Goal: Task Accomplishment & Management: Complete application form

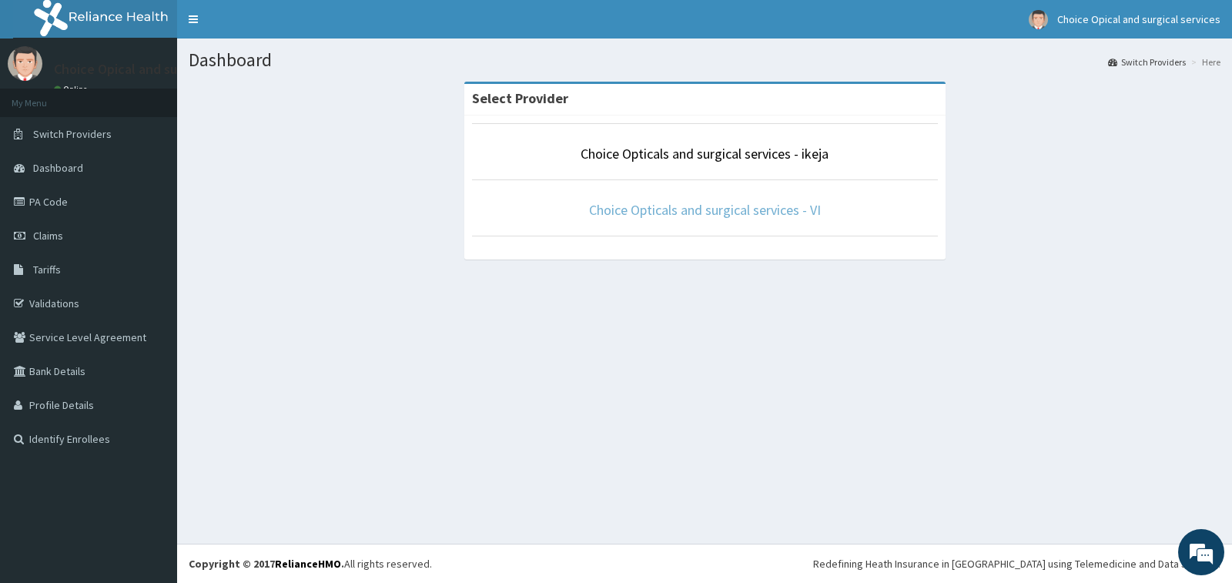
click at [765, 213] on link "Choice Opticals and surgical services - VI" at bounding box center [705, 210] width 232 height 18
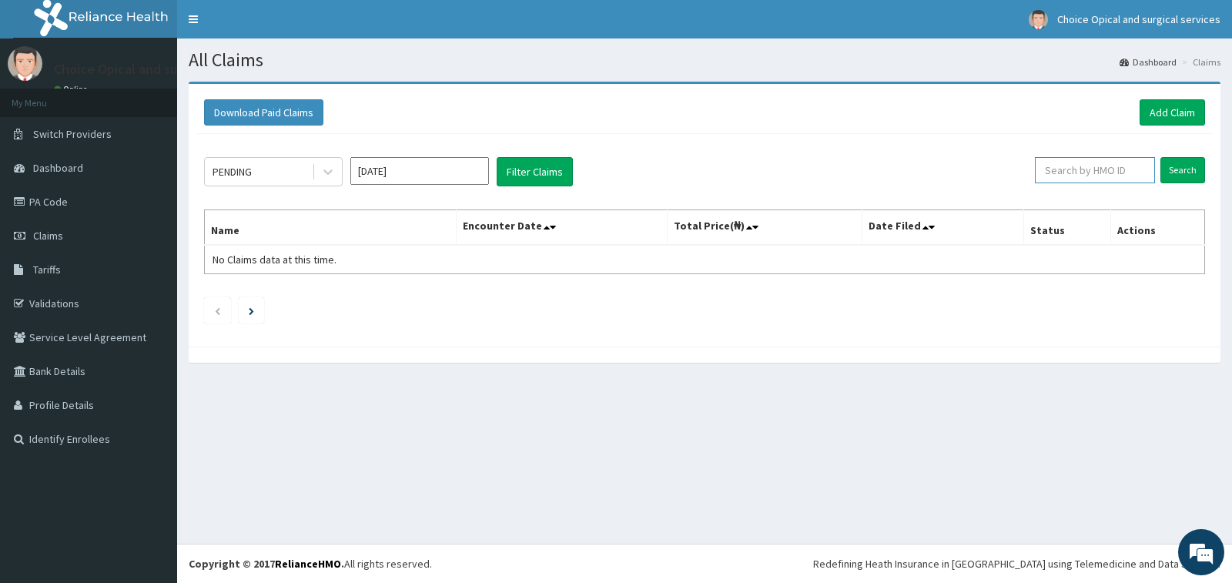
click at [1105, 182] on input "text" at bounding box center [1095, 170] width 121 height 26
paste input "TEN/10091/A"
click at [1173, 170] on input "Search" at bounding box center [1182, 170] width 45 height 26
click at [1056, 170] on input "TEN/10091/A" at bounding box center [1069, 170] width 111 height 26
type input "TEN/10091/A"
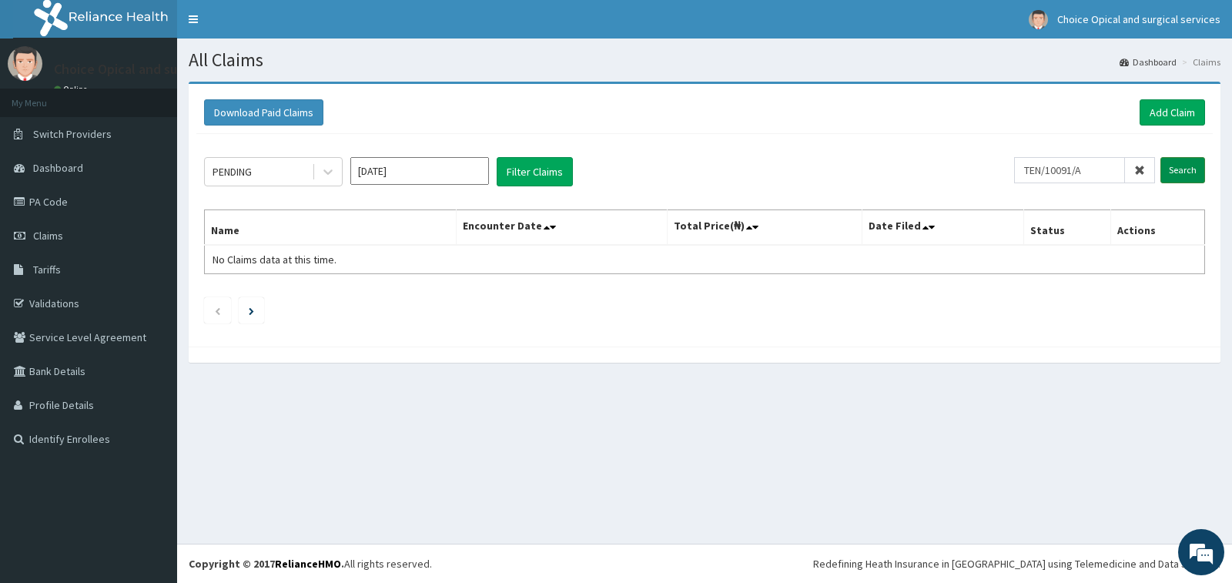
click at [1192, 175] on input "Search" at bounding box center [1182, 170] width 45 height 26
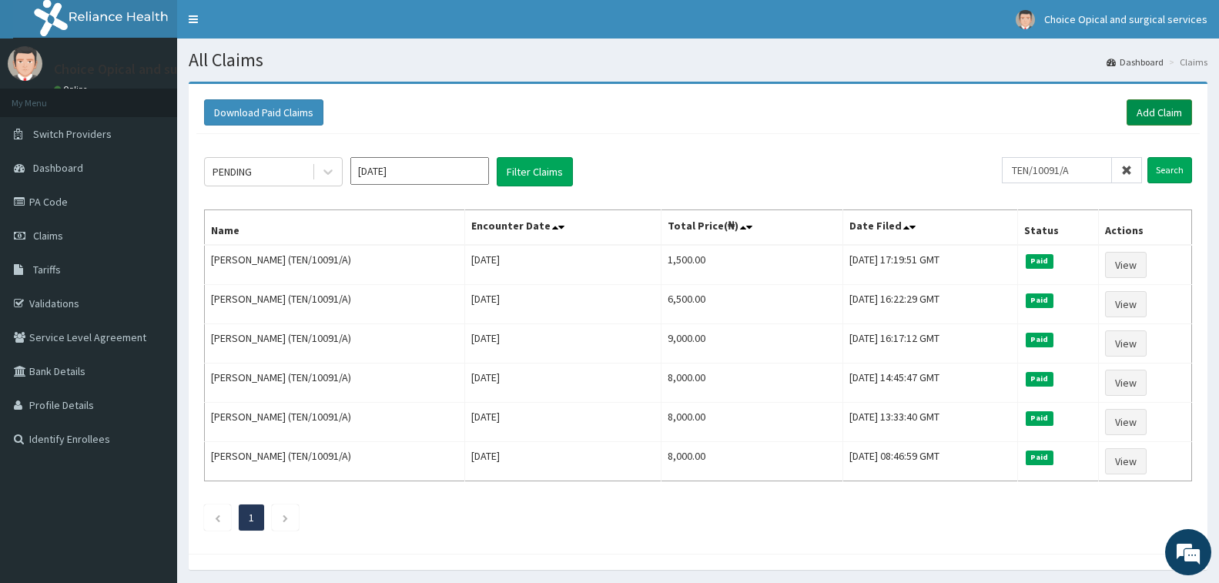
click at [1149, 115] on link "Add Claim" at bounding box center [1158, 112] width 65 height 26
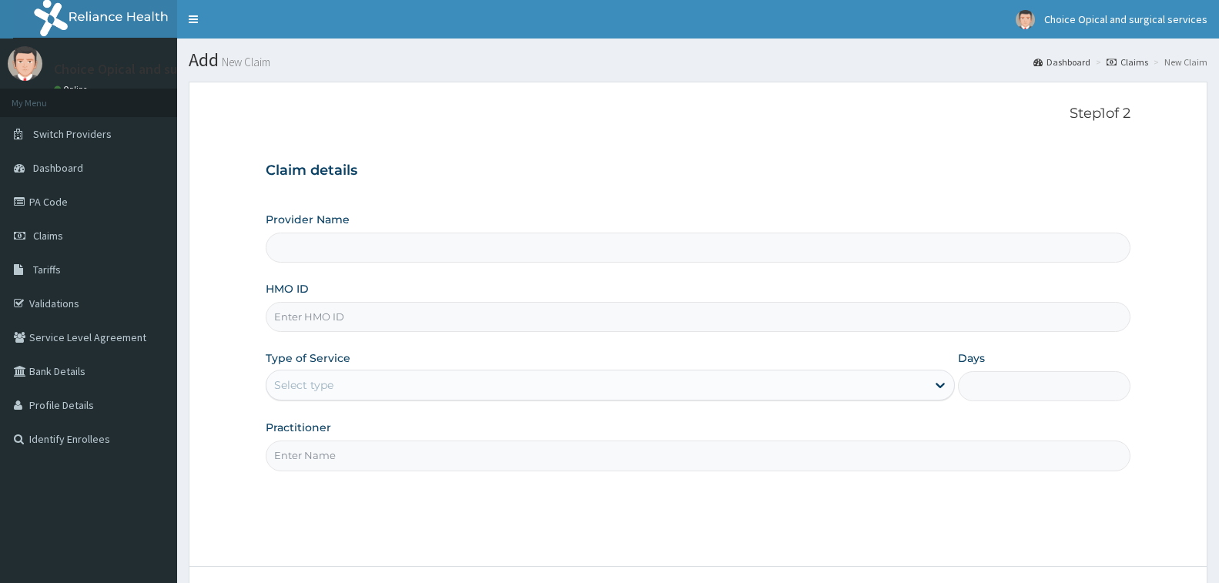
click at [333, 322] on input "HMO ID" at bounding box center [698, 317] width 864 height 30
type input "Choice Opticals and surgical services - VI"
type input "ISW/10307/A"
click at [347, 381] on div "Select type" at bounding box center [596, 385] width 660 height 25
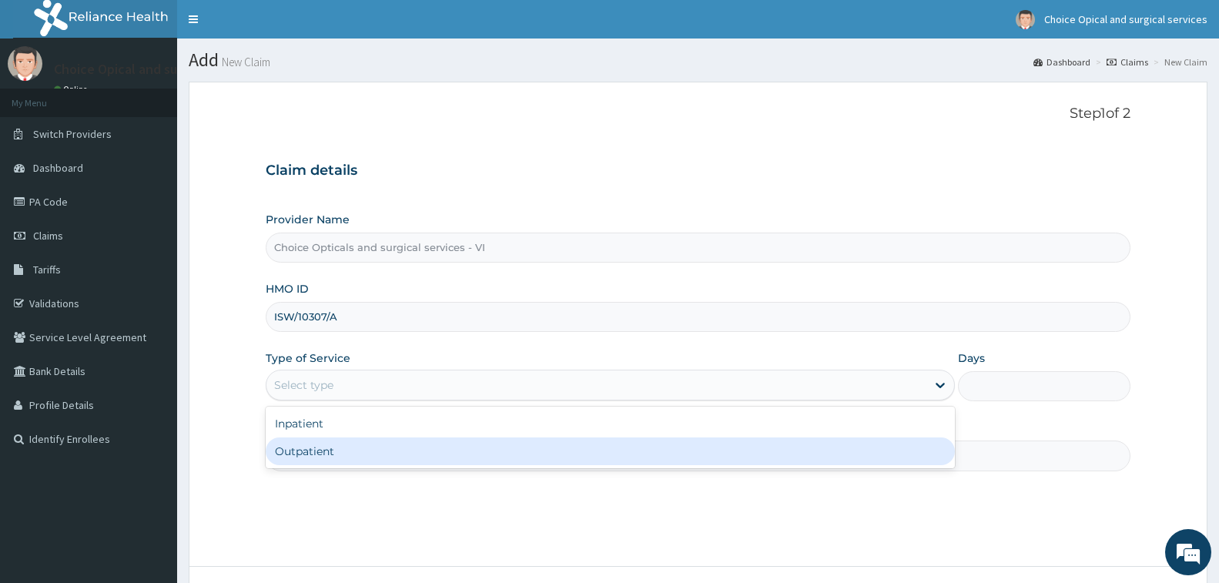
drag, startPoint x: 339, startPoint y: 444, endPoint x: 374, endPoint y: 416, distance: 44.4
click at [339, 444] on div "Outpatient" at bounding box center [610, 451] width 689 height 28
type input "1"
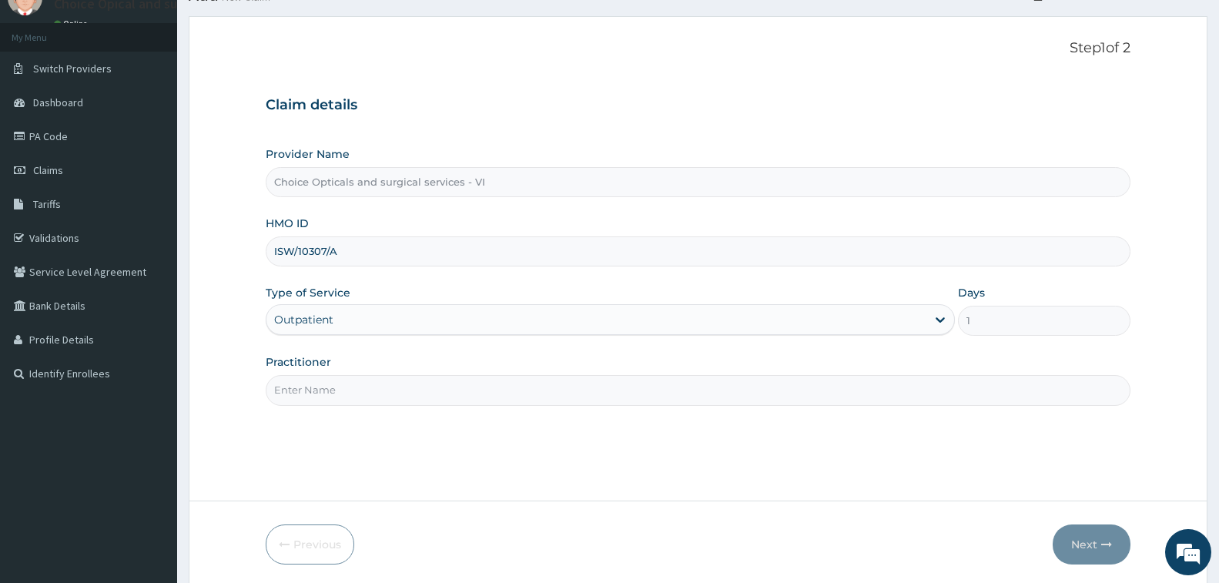
scroll to position [122, 0]
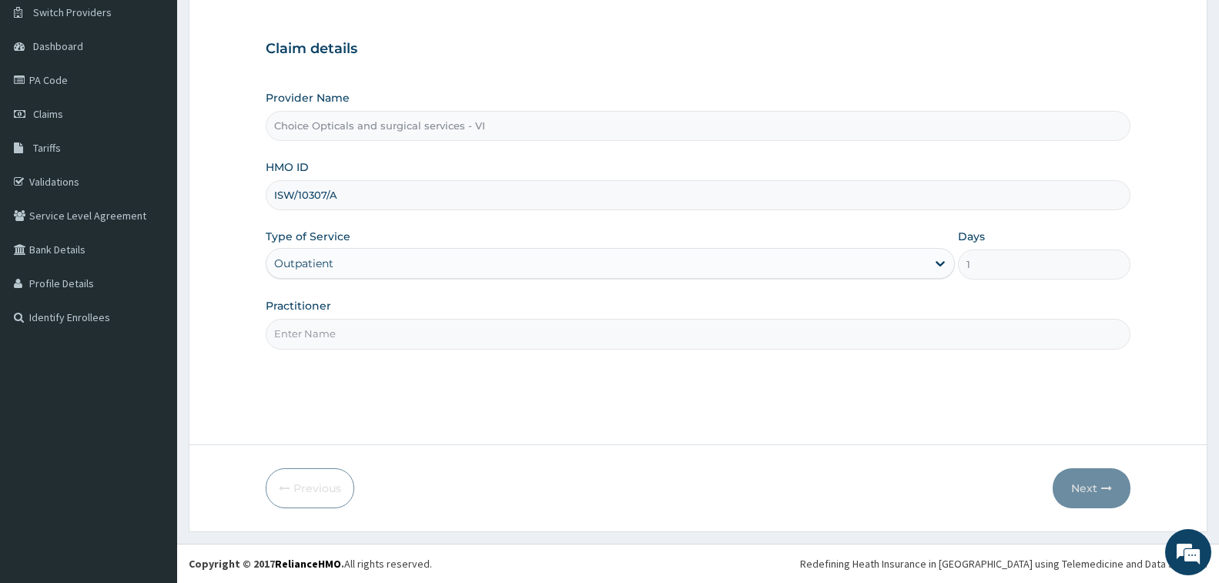
click at [419, 339] on input "Practitioner" at bounding box center [698, 334] width 864 height 30
type input "DR MAYAKI"
click at [1105, 489] on icon "button" at bounding box center [1106, 488] width 11 height 11
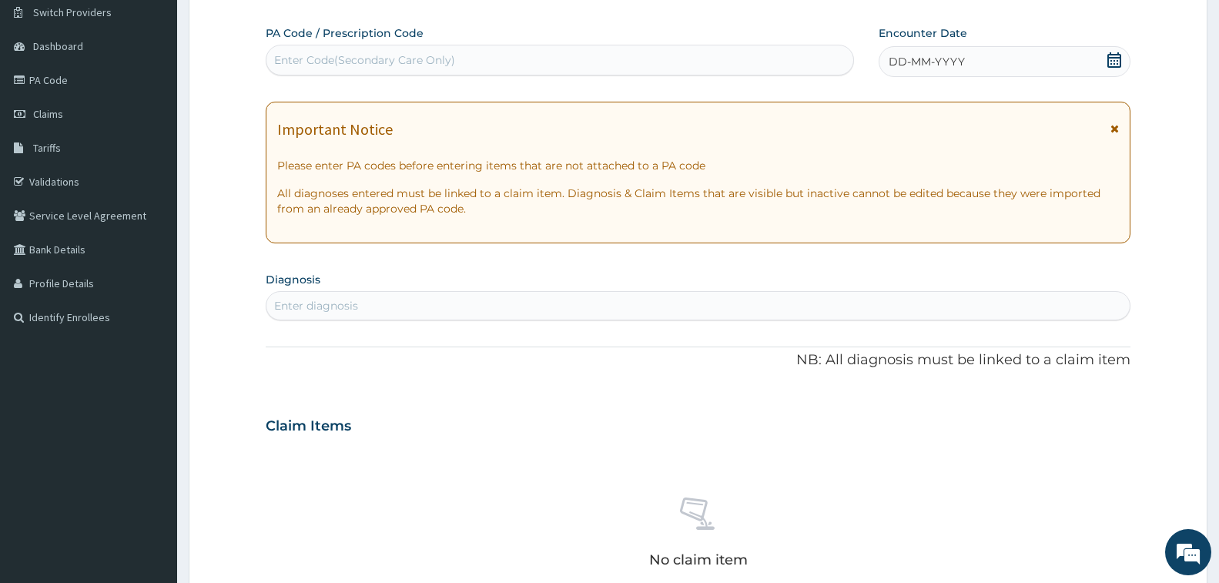
click at [680, 61] on div "Enter Code(Secondary Care Only)" at bounding box center [559, 60] width 587 height 25
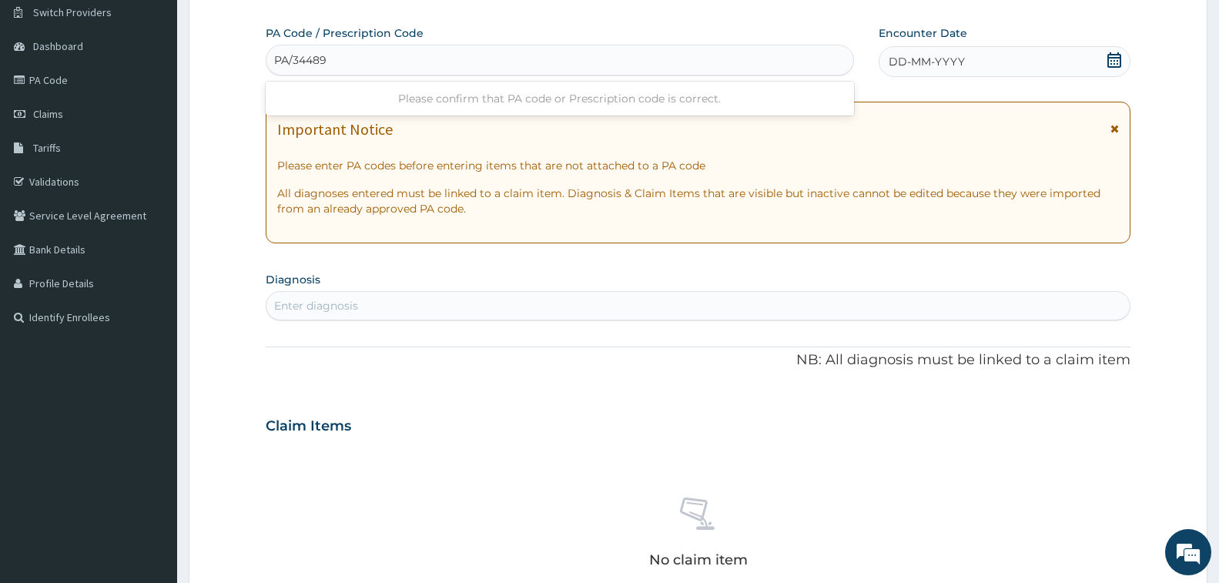
type input "PA/344893"
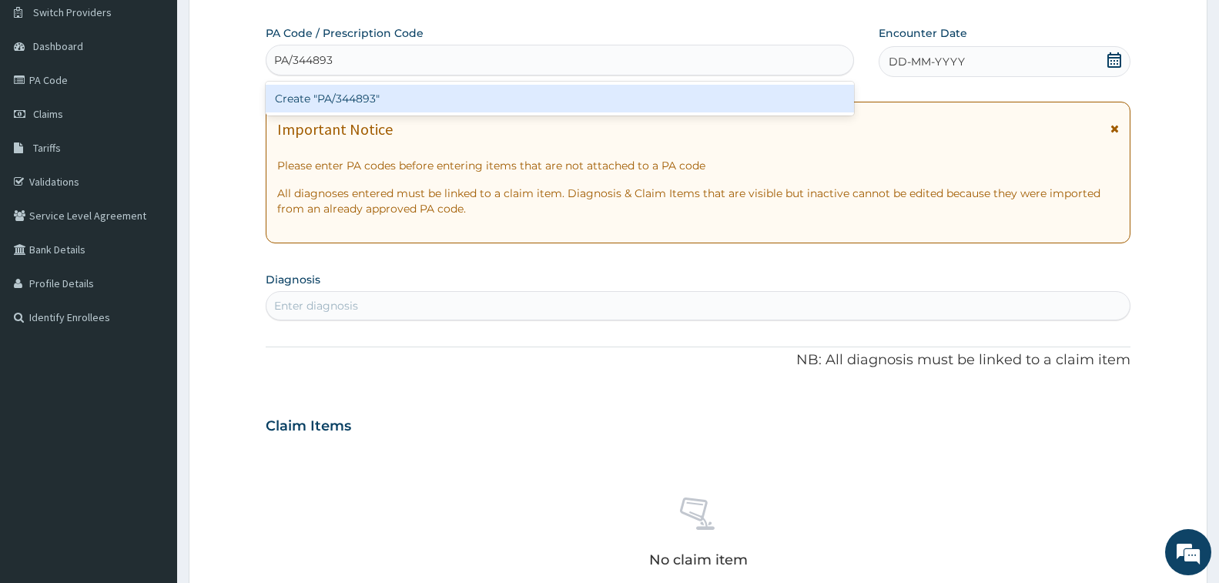
click at [475, 87] on div "Create "PA/344893"" at bounding box center [560, 99] width 588 height 28
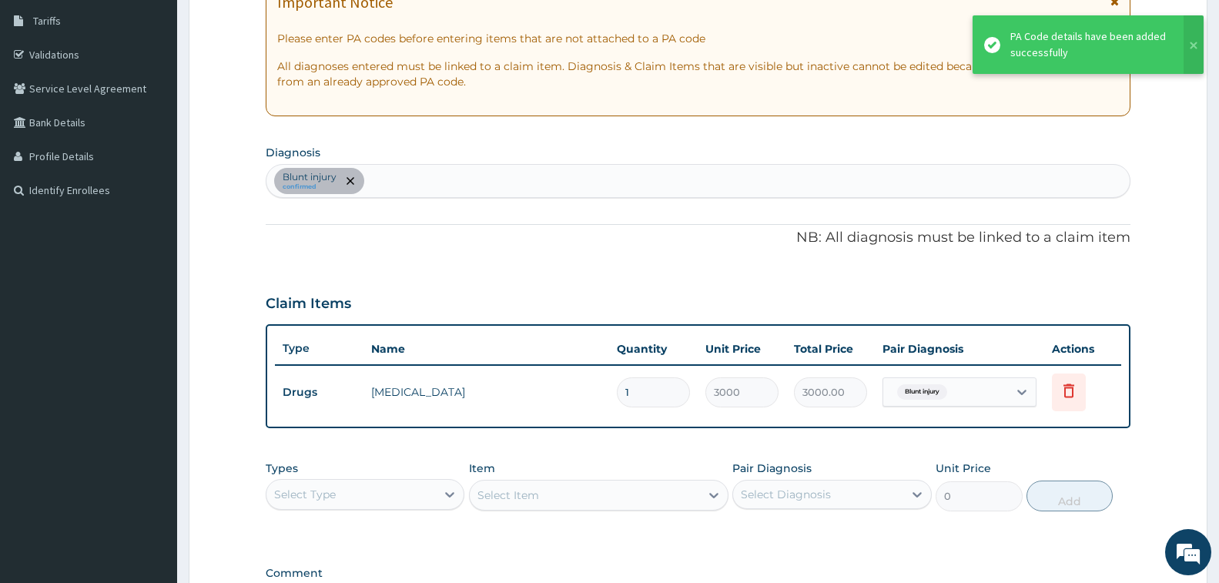
scroll to position [454, 0]
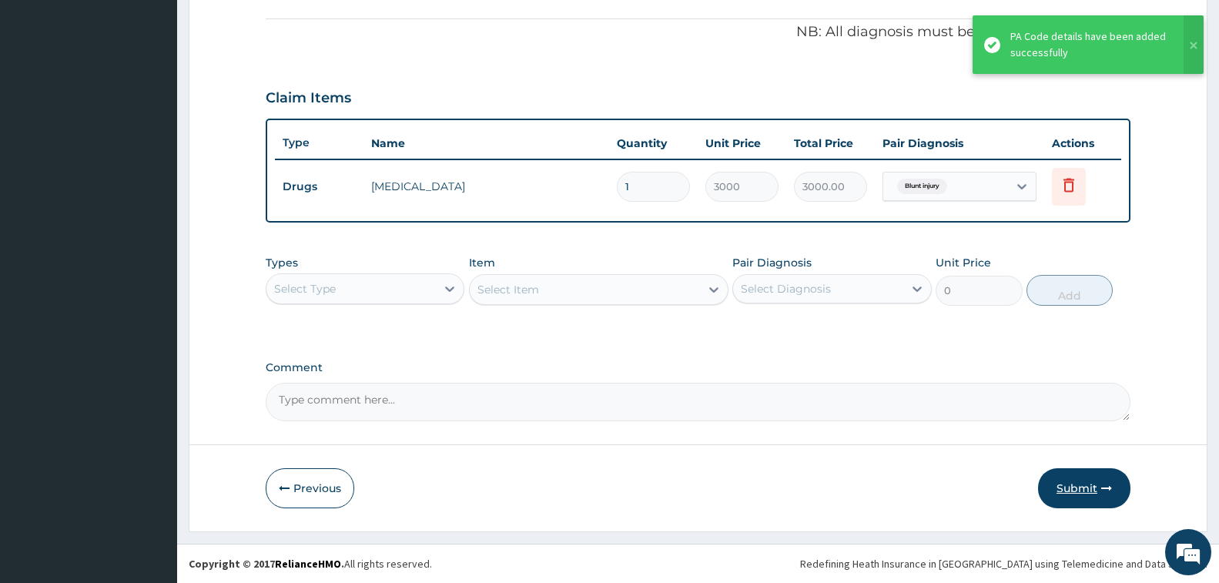
click at [1083, 486] on button "Submit" at bounding box center [1084, 488] width 92 height 40
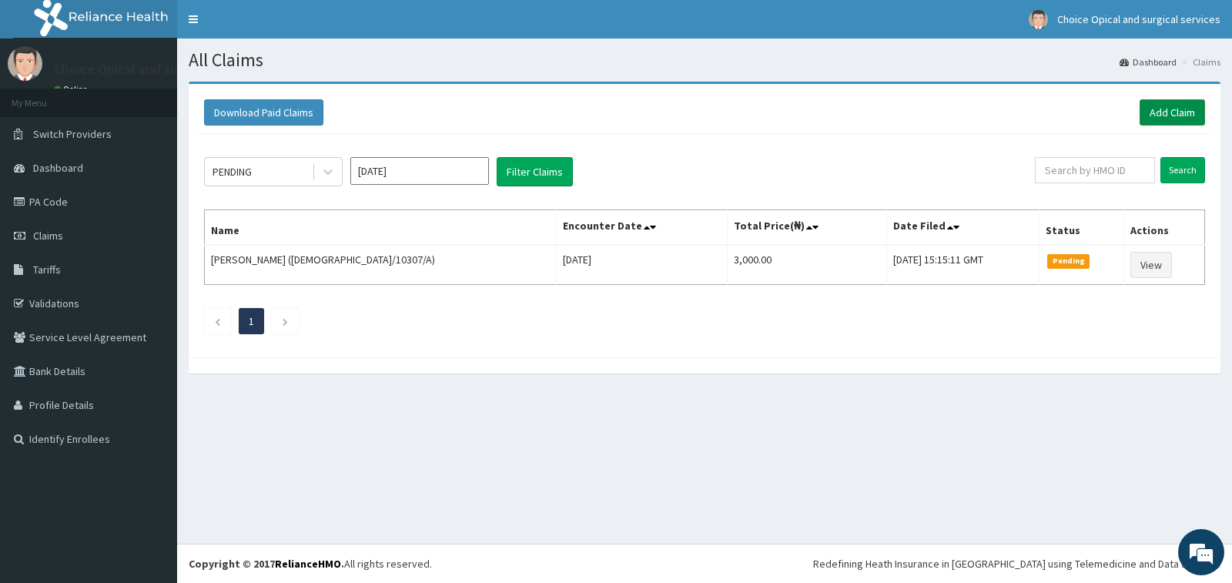
click at [1183, 105] on div "Download Paid Claims Add Claim" at bounding box center [704, 113] width 1016 height 42
click at [1182, 109] on link "Add Claim" at bounding box center [1171, 112] width 65 height 26
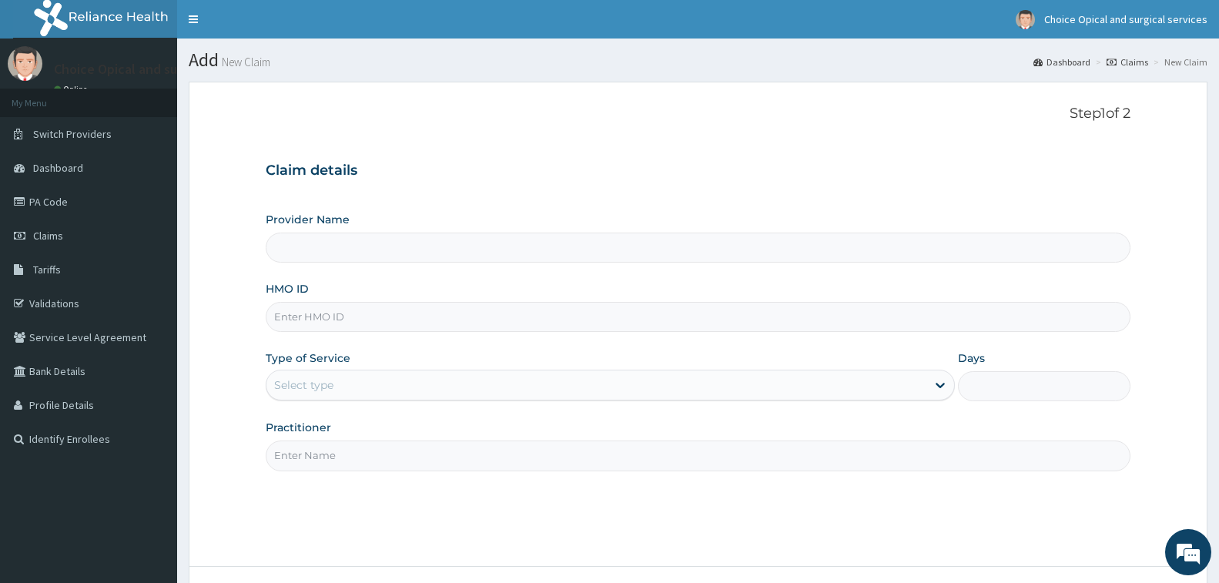
click at [402, 317] on input "HMO ID" at bounding box center [698, 317] width 864 height 30
type input "Choice Opticals and surgical services - VI"
type input "PDE/10019/A"
click at [379, 390] on div "Select type" at bounding box center [596, 385] width 660 height 25
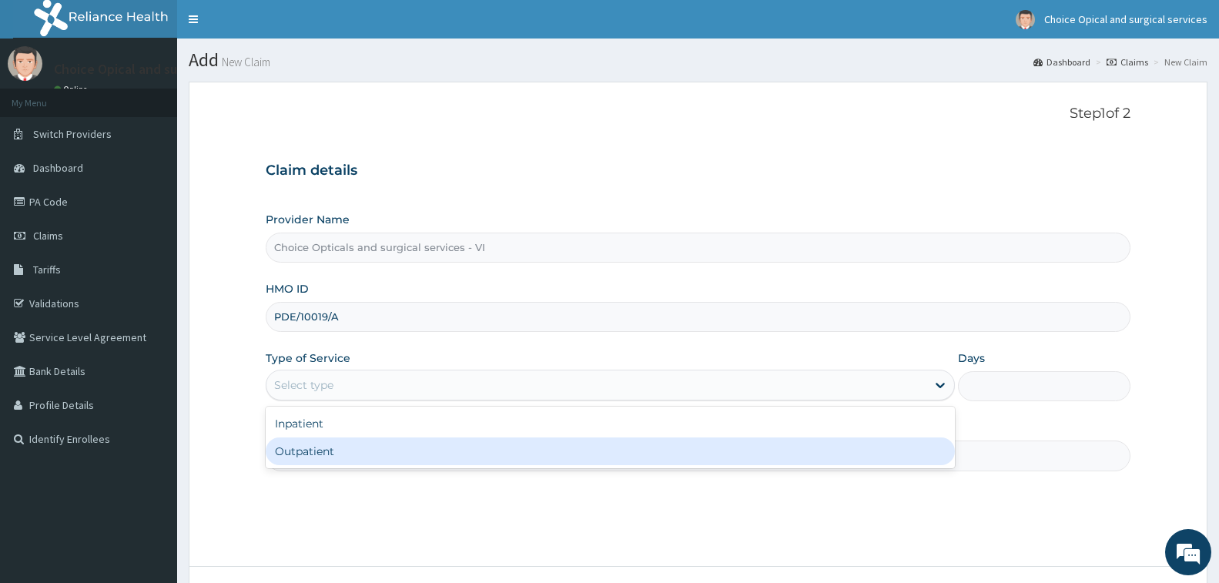
click at [356, 463] on div "Outpatient" at bounding box center [610, 451] width 689 height 28
type input "1"
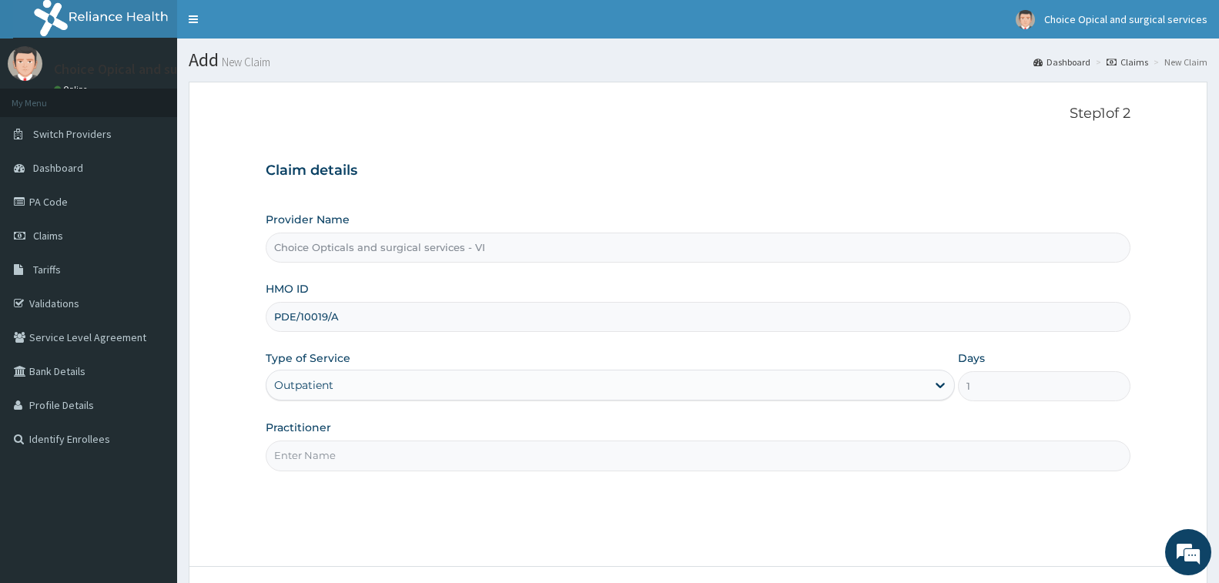
scroll to position [122, 0]
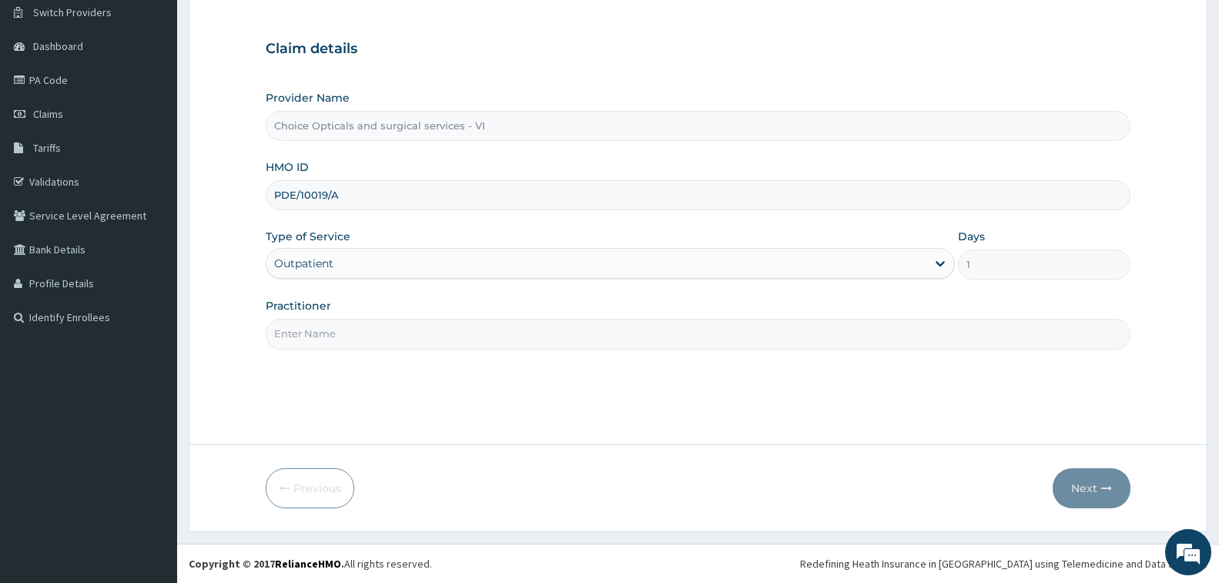
click at [373, 317] on div "Practitioner" at bounding box center [698, 323] width 864 height 51
click at [370, 340] on input "Practitioner" at bounding box center [698, 334] width 864 height 30
type input "[PERSON_NAME]"
click at [1084, 486] on button "Next" at bounding box center [1091, 488] width 78 height 40
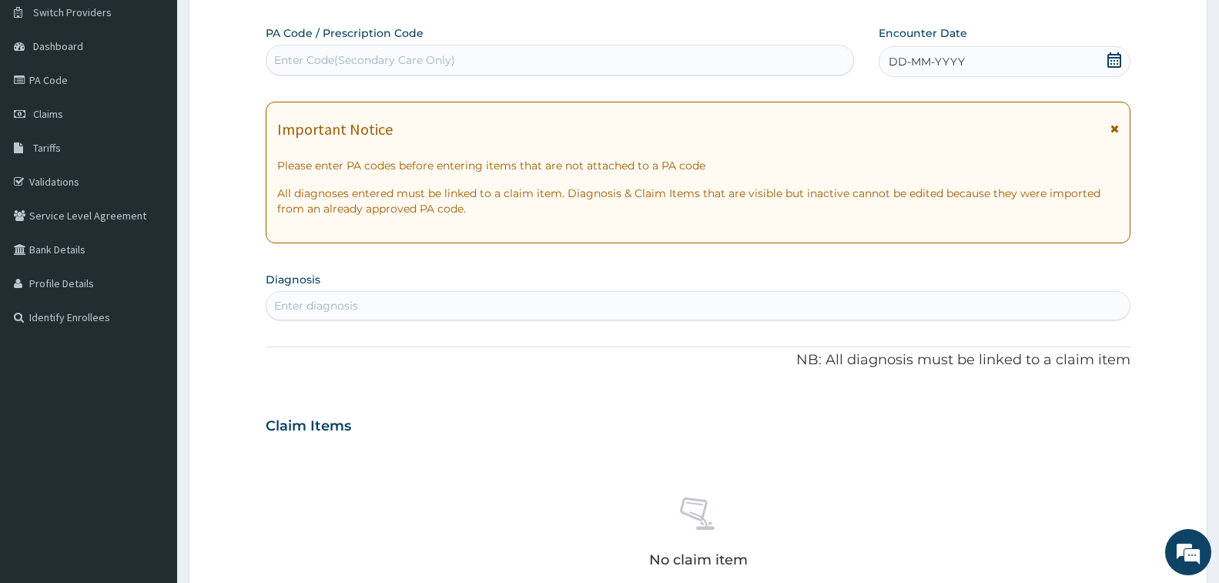
click at [626, 58] on div "Enter Code(Secondary Care Only)" at bounding box center [559, 60] width 587 height 25
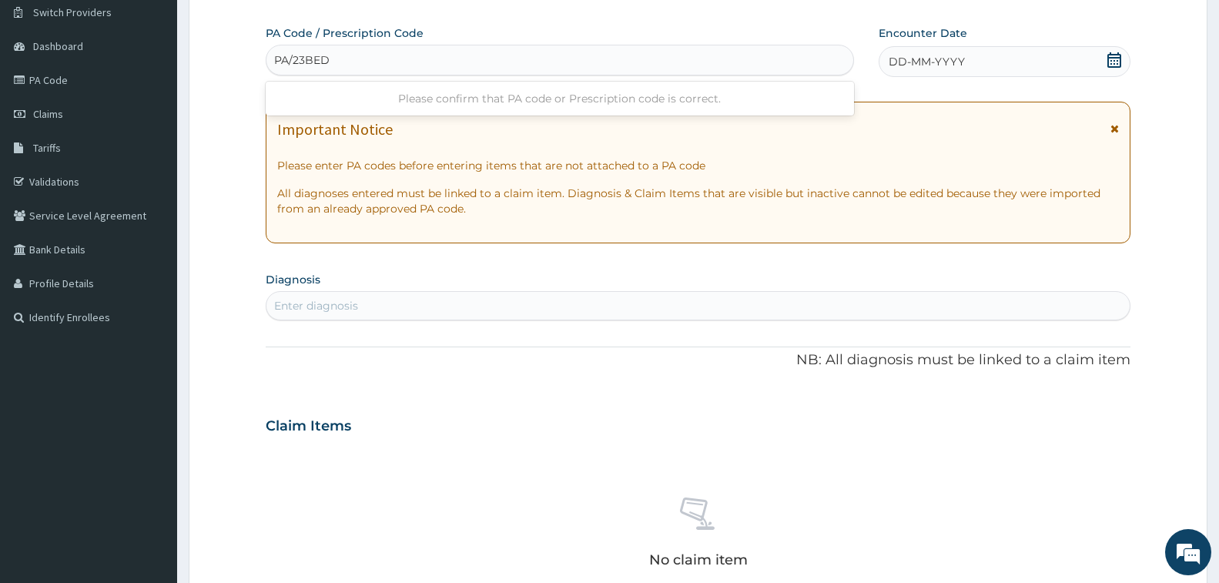
type input "PA/23BEDF"
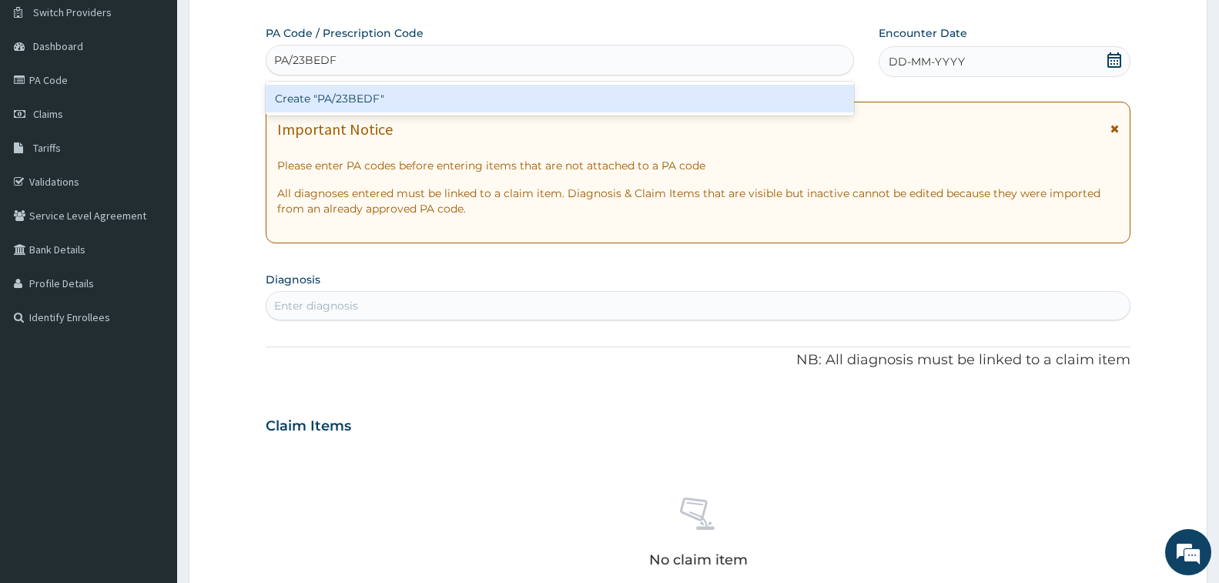
click at [631, 102] on div "Create "PA/23BEDF"" at bounding box center [560, 99] width 588 height 28
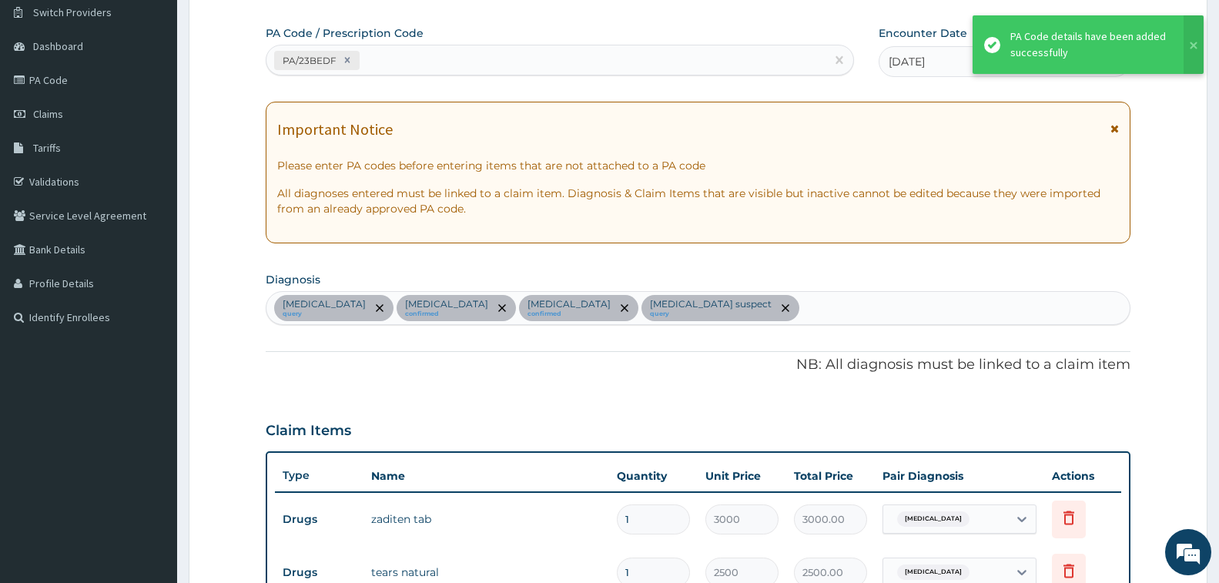
scroll to position [774, 0]
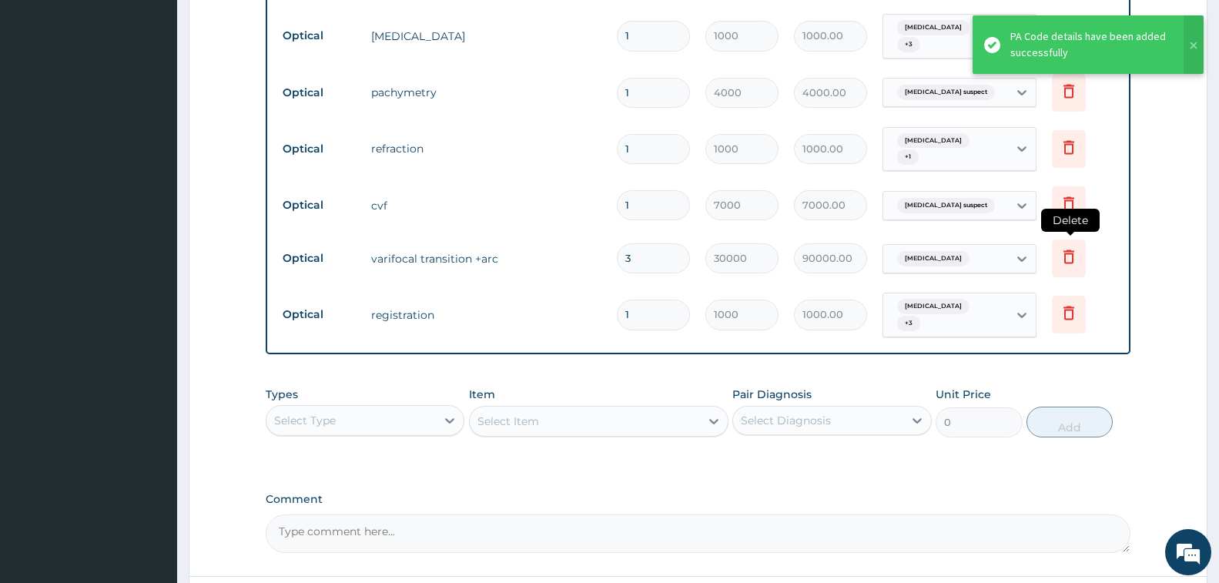
click at [1068, 247] on icon at bounding box center [1068, 256] width 18 height 18
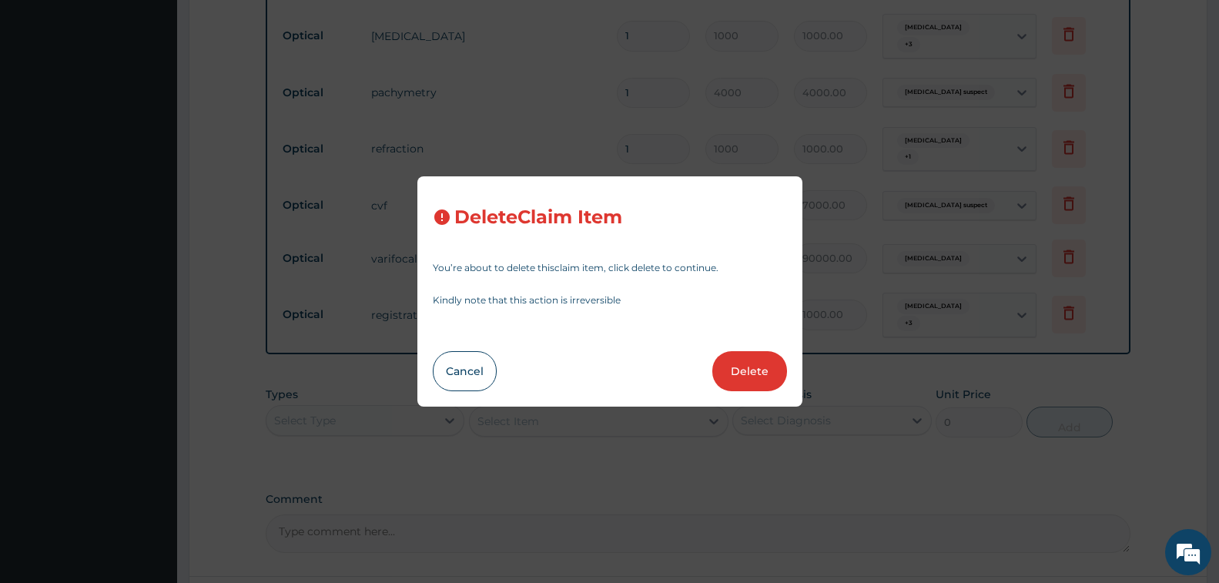
drag, startPoint x: 746, startPoint y: 371, endPoint x: 677, endPoint y: 373, distance: 68.5
click at [746, 371] on button "Delete" at bounding box center [749, 371] width 75 height 40
type input "1"
type input "1000"
type input "1000.00"
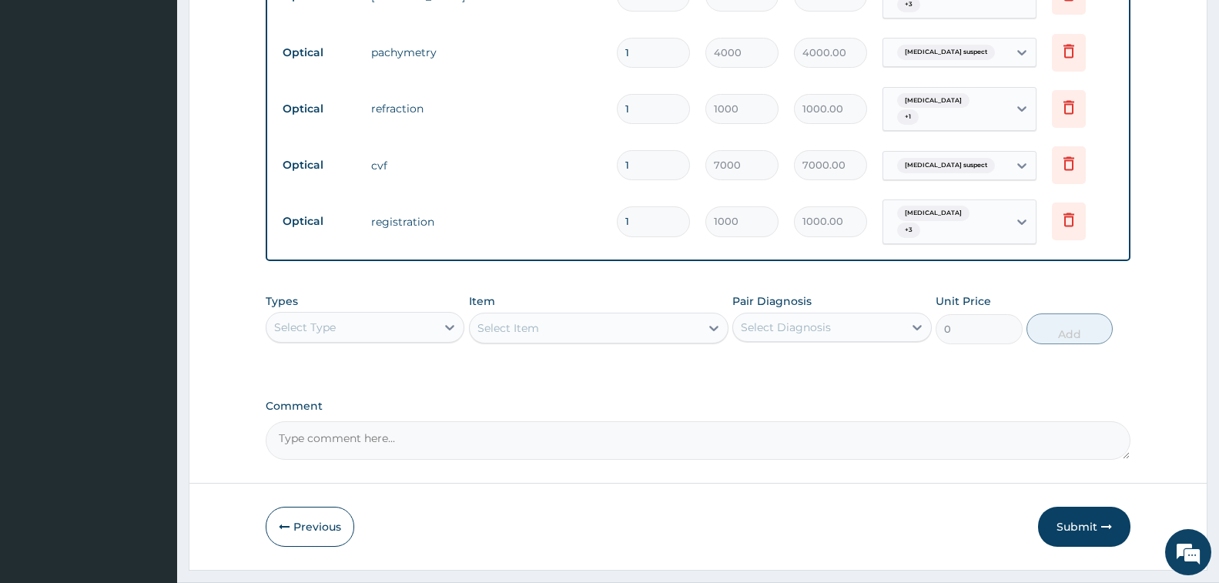
scroll to position [826, 0]
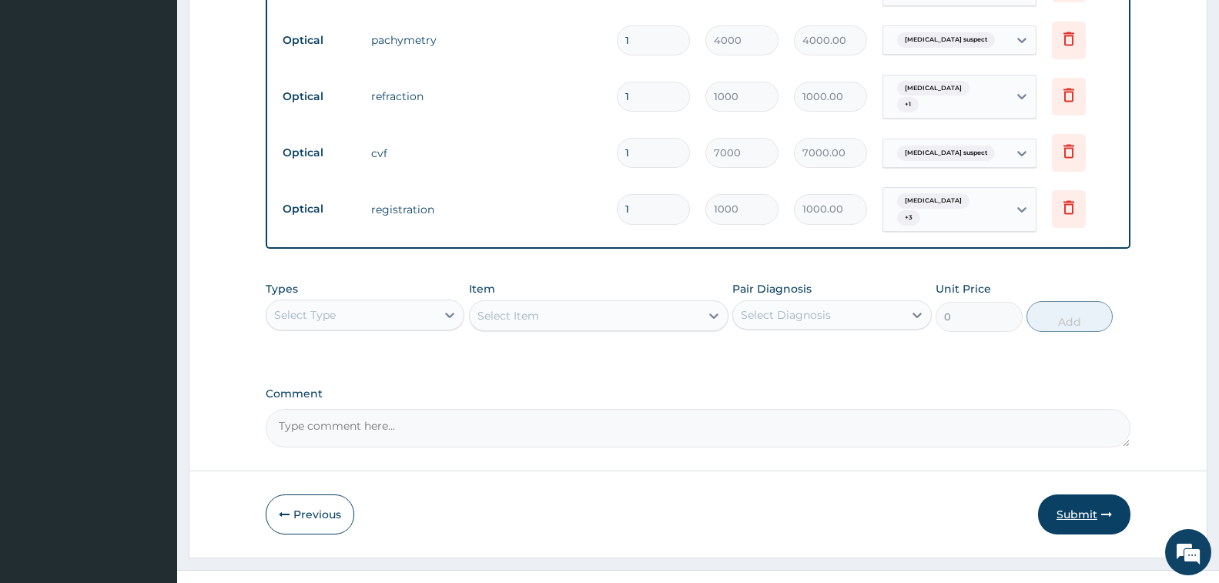
click at [1079, 494] on button "Submit" at bounding box center [1084, 514] width 92 height 40
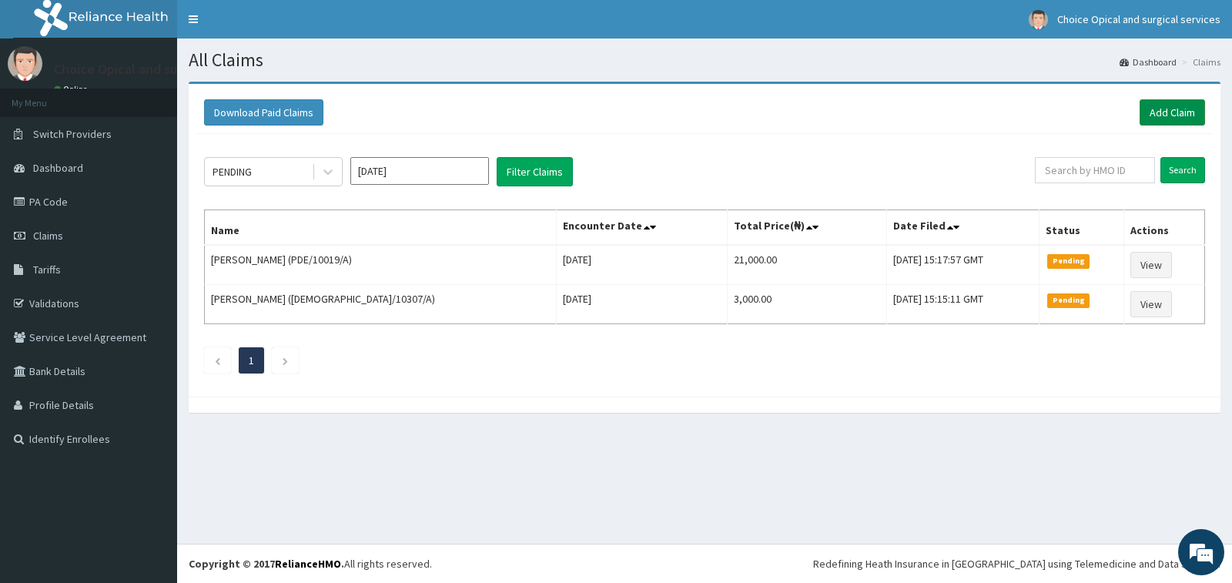
click at [1163, 116] on link "Add Claim" at bounding box center [1171, 112] width 65 height 26
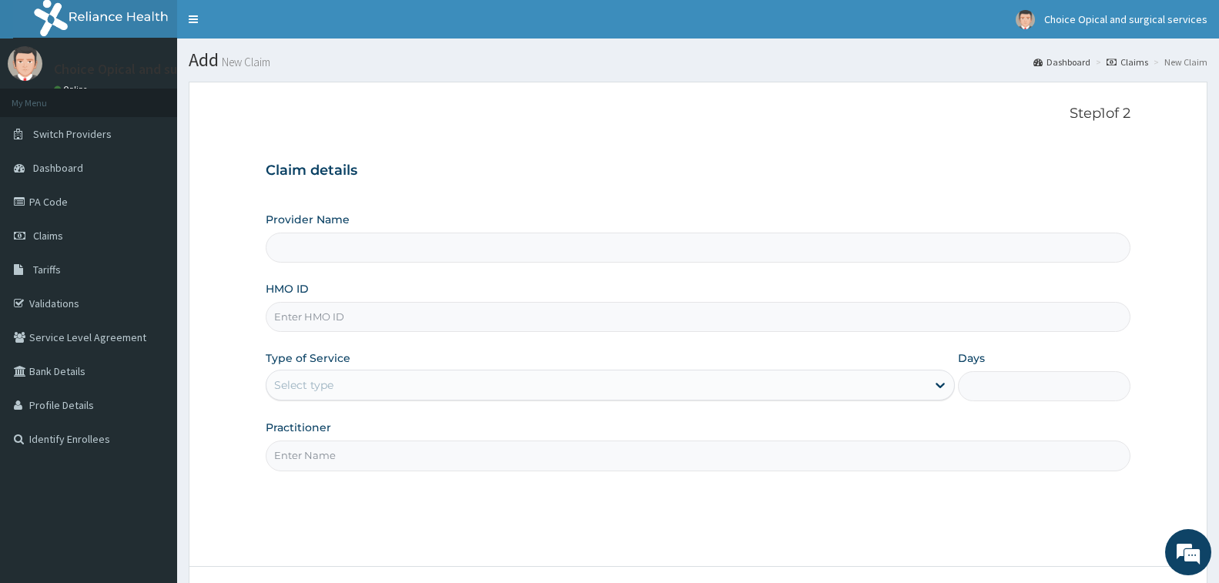
type input "Choice Opticals and surgical services - VI"
click at [652, 324] on input "HMO ID" at bounding box center [698, 317] width 864 height 30
type input "TEN/10091/A"
click at [376, 382] on div "Select type" at bounding box center [596, 385] width 660 height 25
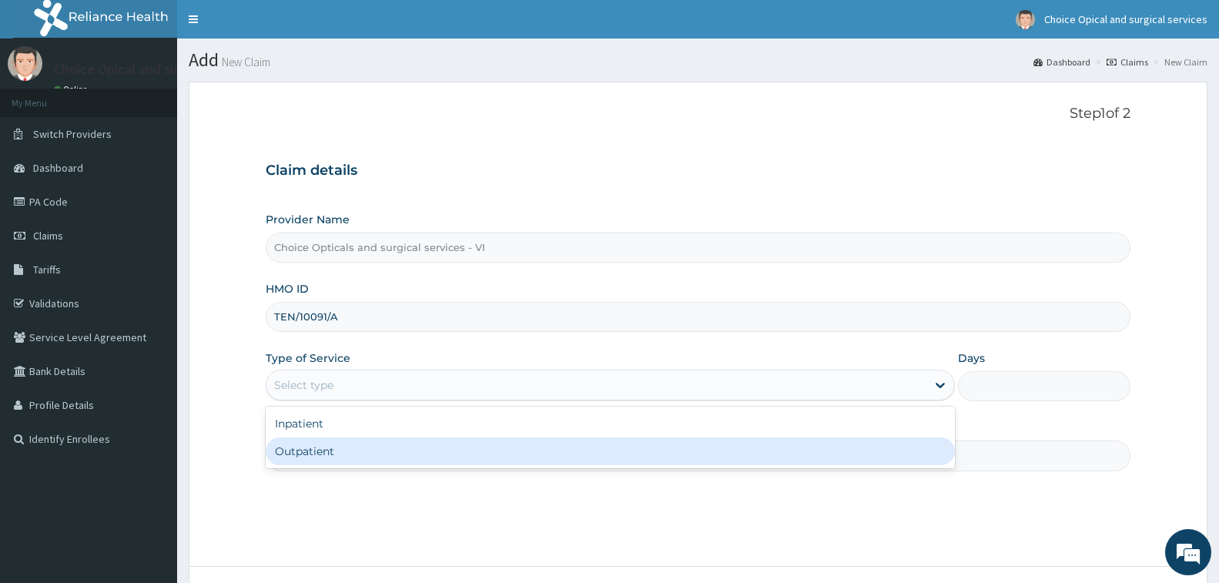
click at [390, 449] on div "Outpatient" at bounding box center [610, 451] width 689 height 28
type input "1"
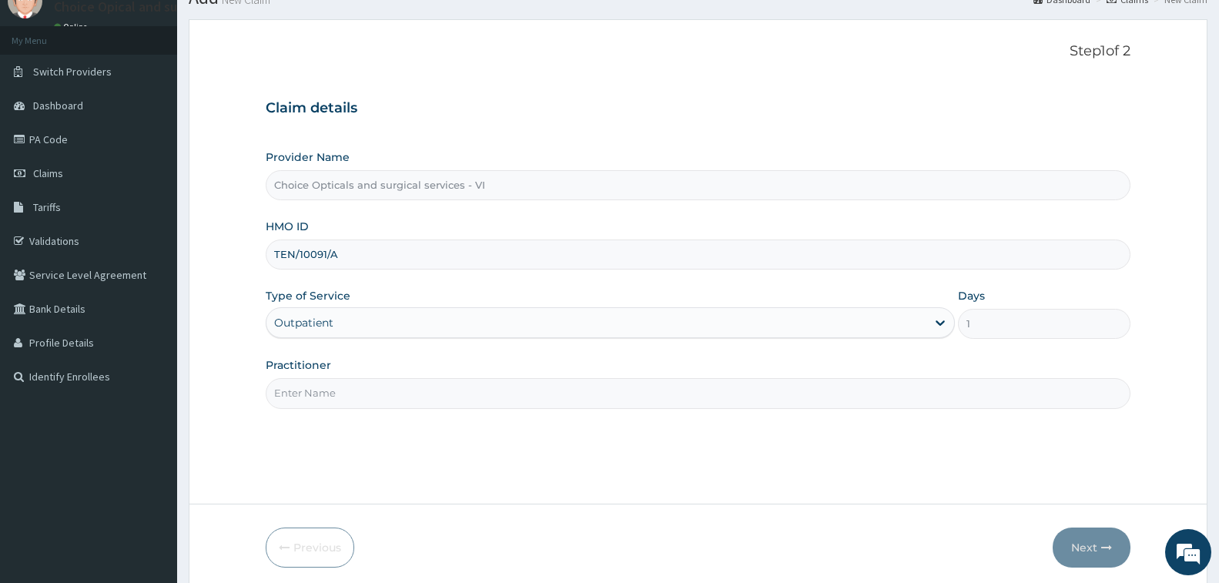
scroll to position [122, 0]
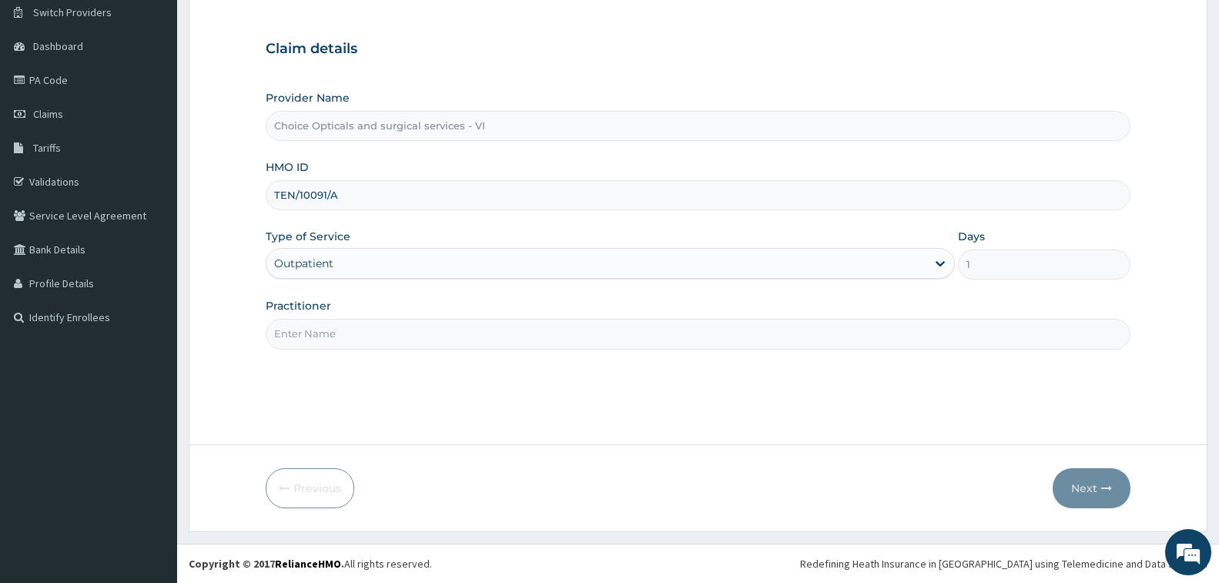
click at [672, 330] on input "Practitioner" at bounding box center [698, 334] width 864 height 30
type input "[PERSON_NAME]"
click at [1092, 489] on button "Next" at bounding box center [1091, 488] width 78 height 40
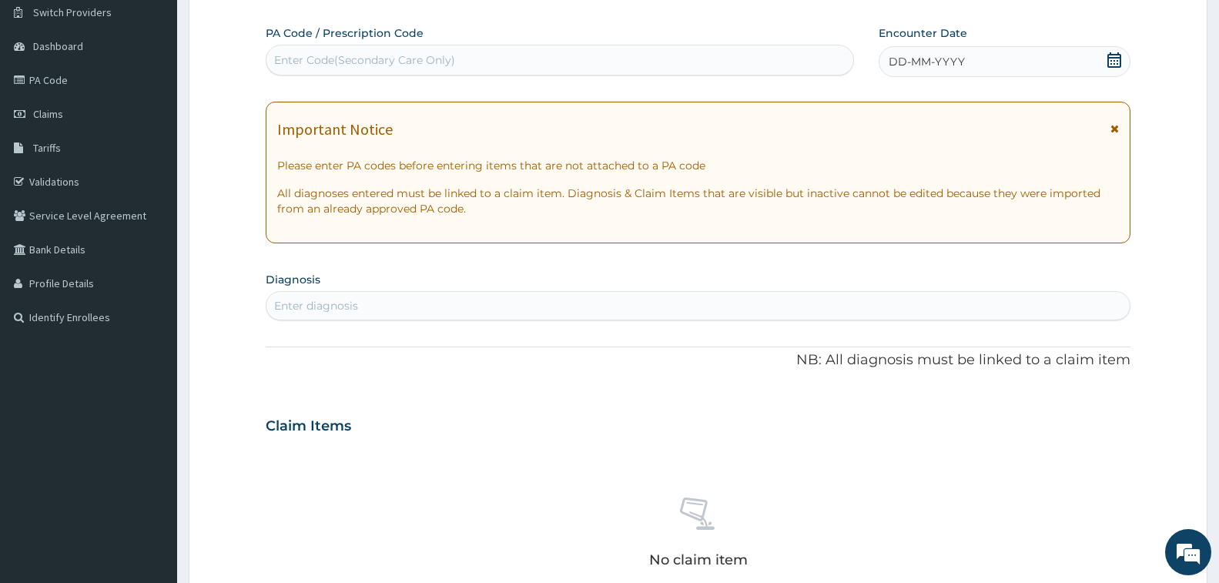
click at [641, 60] on div "Enter Code(Secondary Care Only)" at bounding box center [559, 60] width 587 height 25
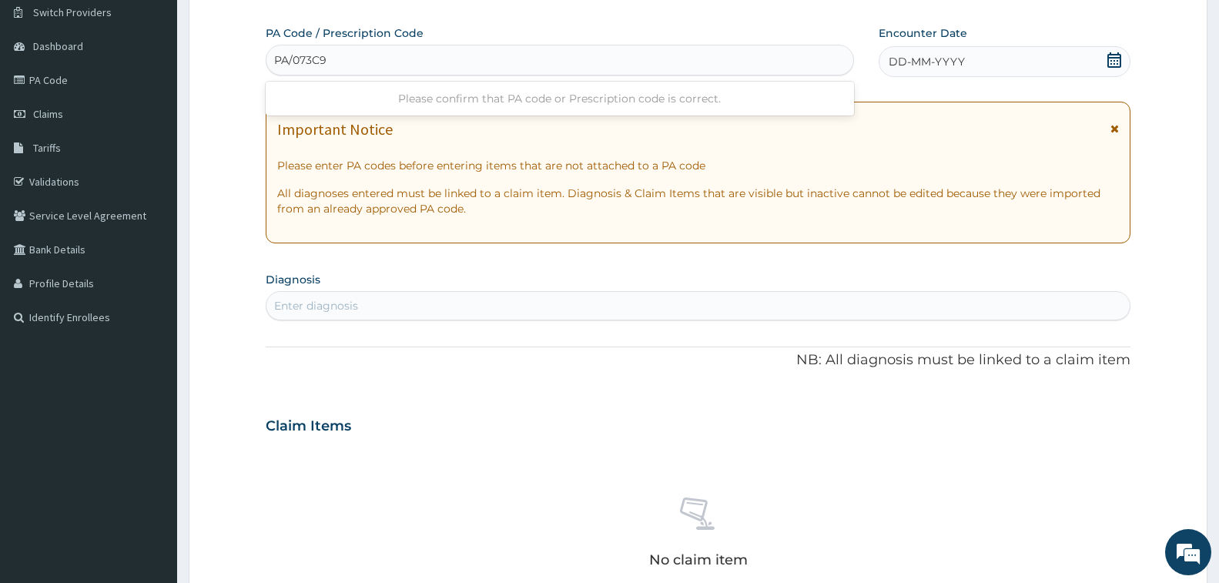
type input "PA/073C97"
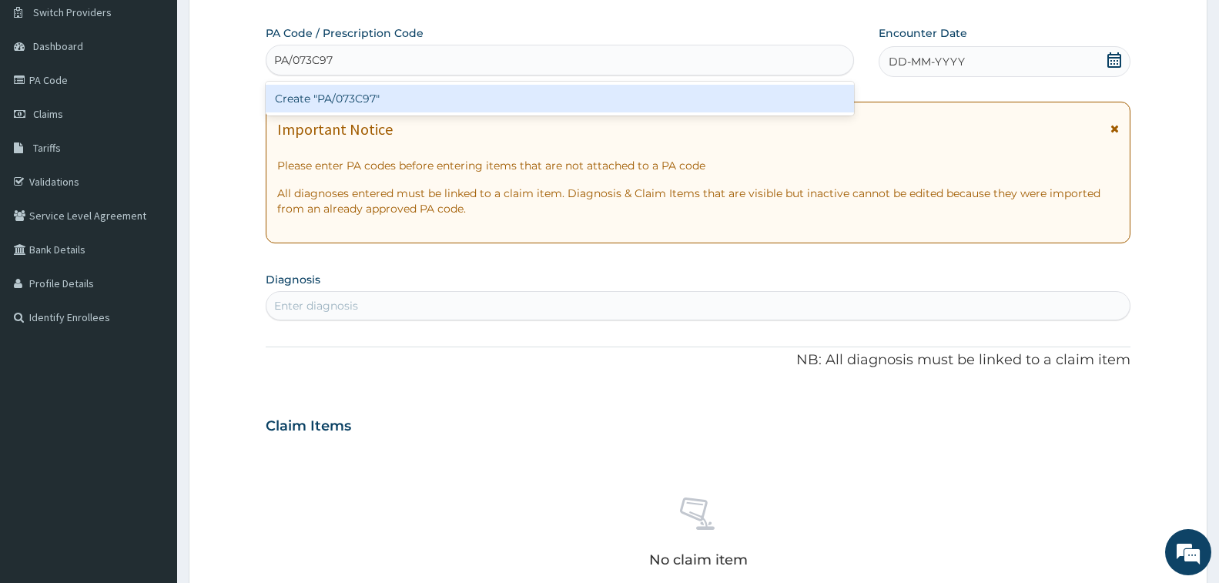
click at [678, 93] on div "Create "PA/073C97"" at bounding box center [560, 99] width 588 height 28
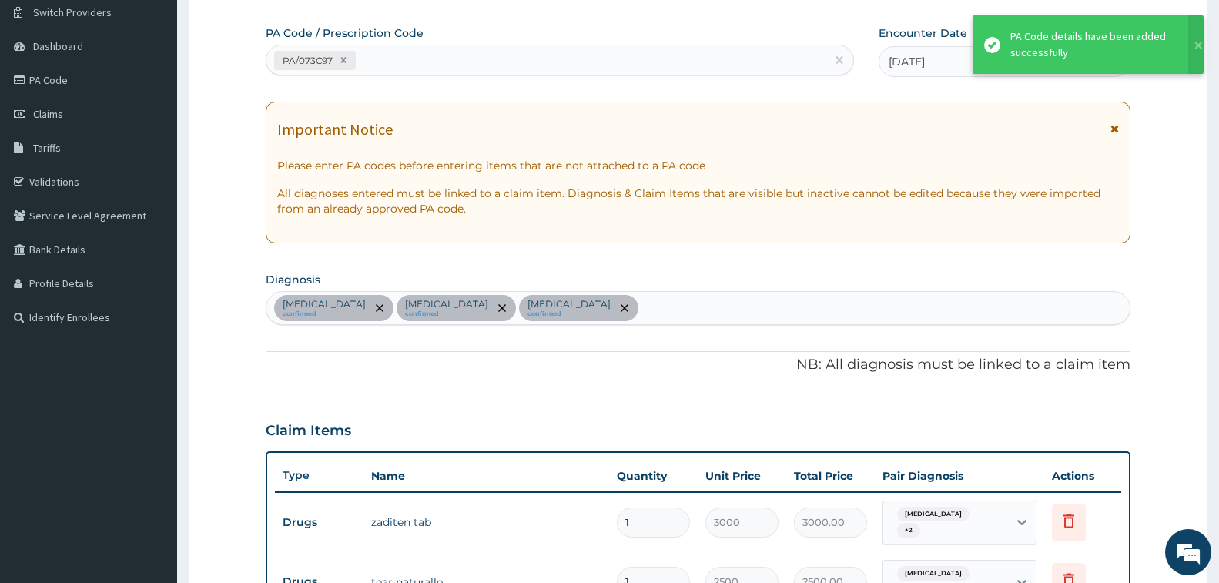
scroll to position [508, 0]
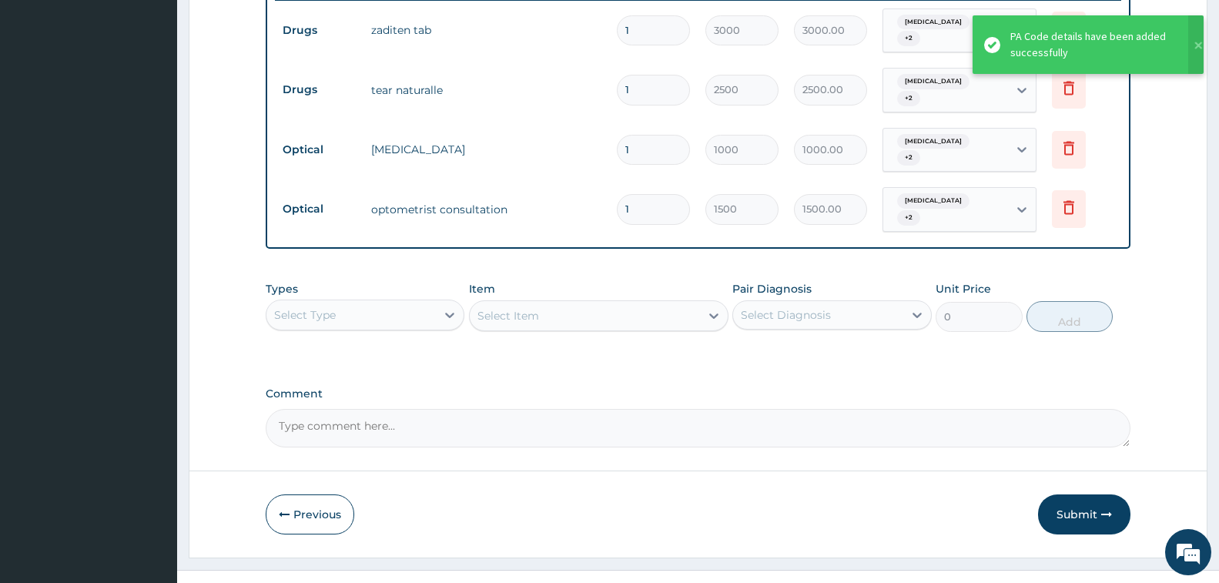
drag, startPoint x: 1069, startPoint y: 487, endPoint x: 411, endPoint y: 369, distance: 668.7
click at [1069, 494] on button "Submit" at bounding box center [1084, 514] width 92 height 40
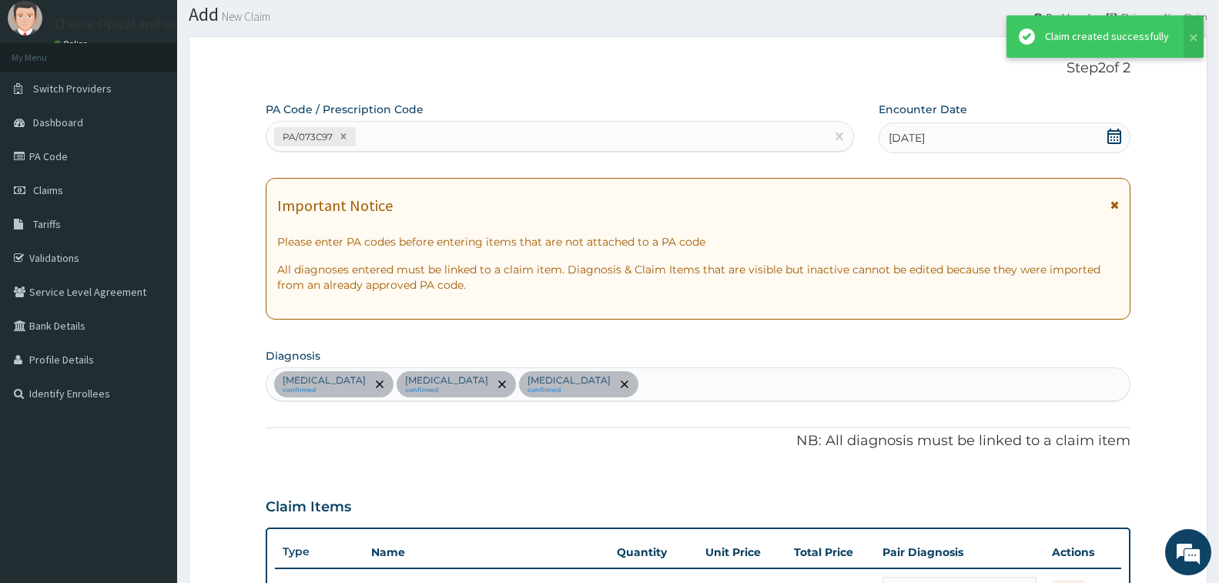
scroll to position [614, 0]
